Goal: Go to known website: Access a specific website the user already knows

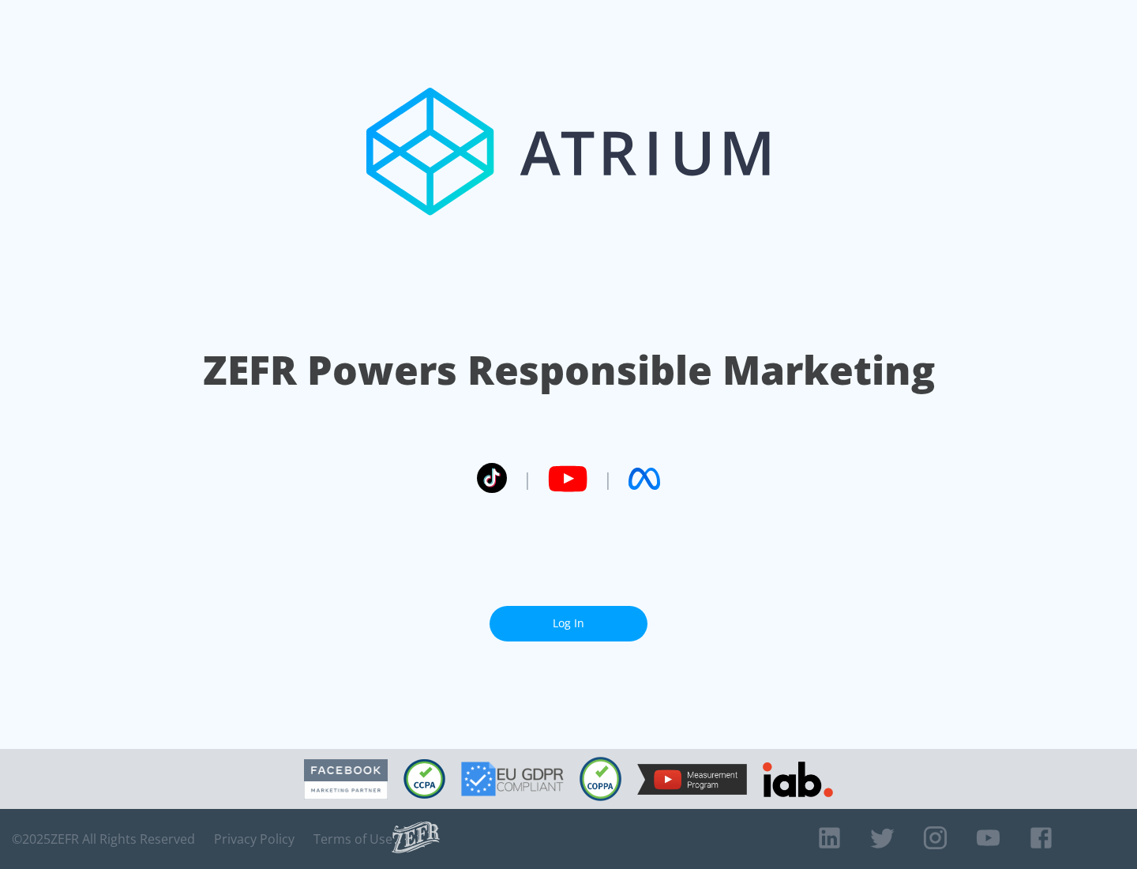
click at [569, 623] on link "Log In" at bounding box center [569, 624] width 158 height 36
